Goal: Find specific page/section: Find specific page/section

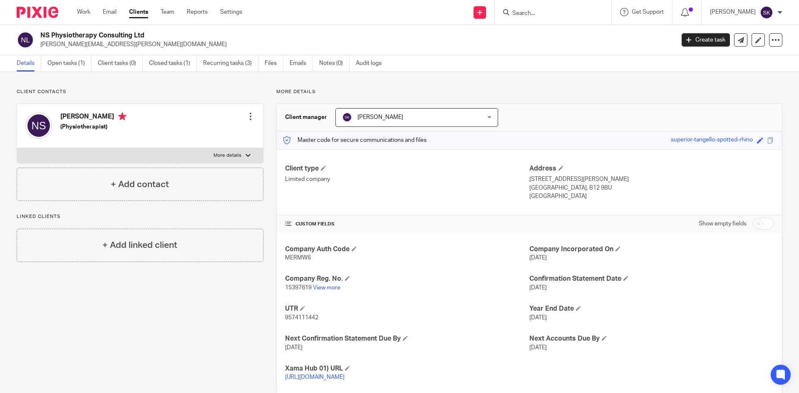
click at [549, 12] on input "Search" at bounding box center [548, 13] width 75 height 7
type input "bar"
click at [564, 27] on link at bounding box center [564, 32] width 109 height 12
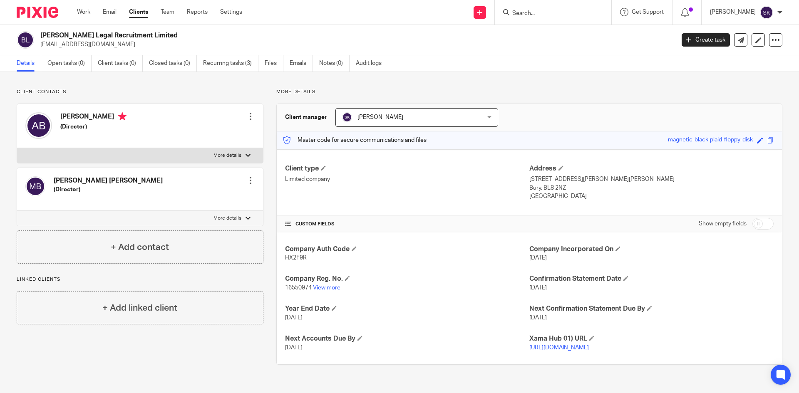
click at [292, 288] on span "16550974" at bounding box center [298, 288] width 27 height 6
copy p "16550974"
drag, startPoint x: 156, startPoint y: 34, endPoint x: 42, endPoint y: 35, distance: 114.8
click at [42, 35] on h2 "[PERSON_NAME] Legal Recruitment Limited" at bounding box center [291, 35] width 503 height 9
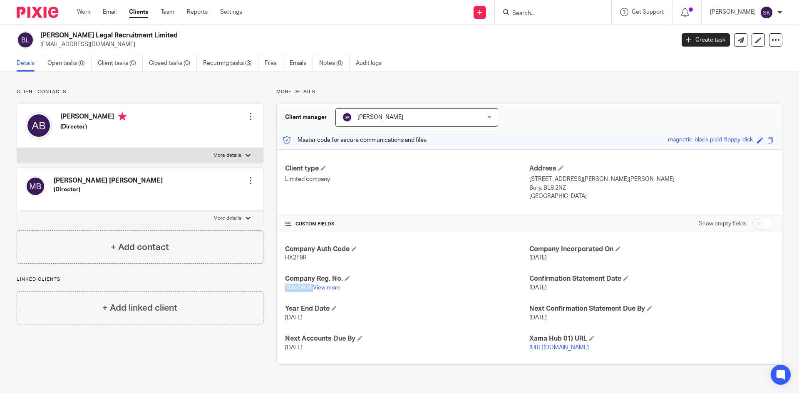
copy h2 "[PERSON_NAME] Legal Recruitment Limited"
click at [318, 290] on link "View more" at bounding box center [326, 288] width 27 height 6
